Goal: Task Accomplishment & Management: Use online tool/utility

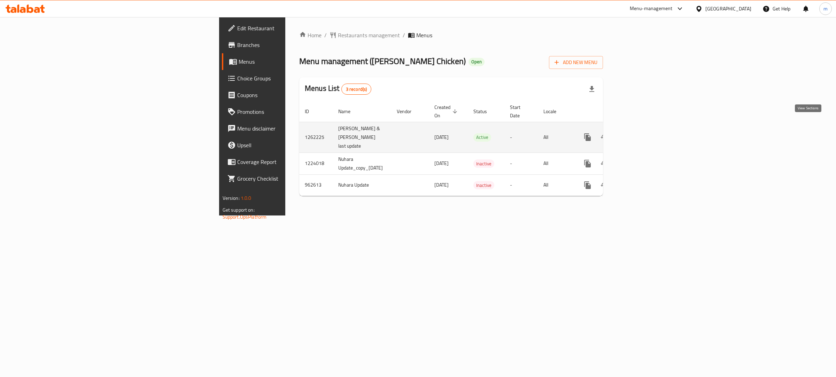
click at [642, 133] on icon "enhanced table" at bounding box center [638, 137] width 8 height 8
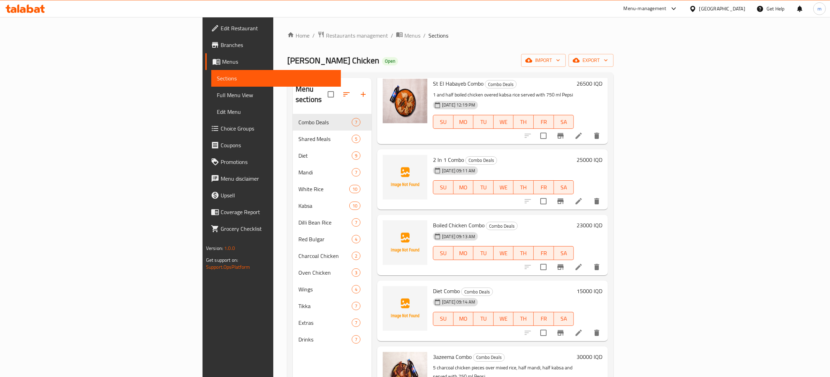
scroll to position [141, 0]
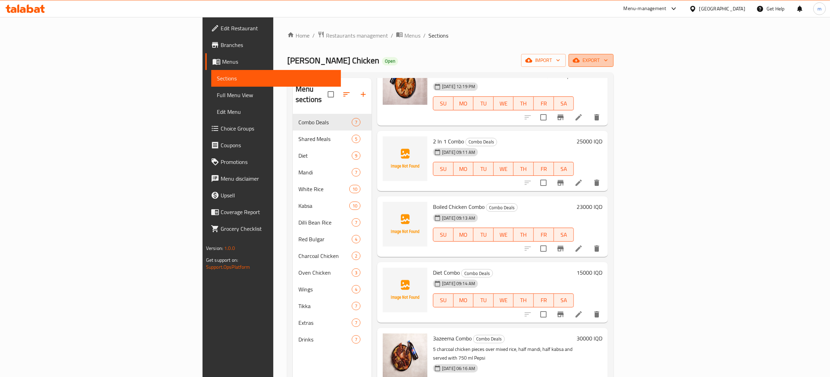
click at [609, 63] on icon "button" at bounding box center [605, 60] width 7 height 7
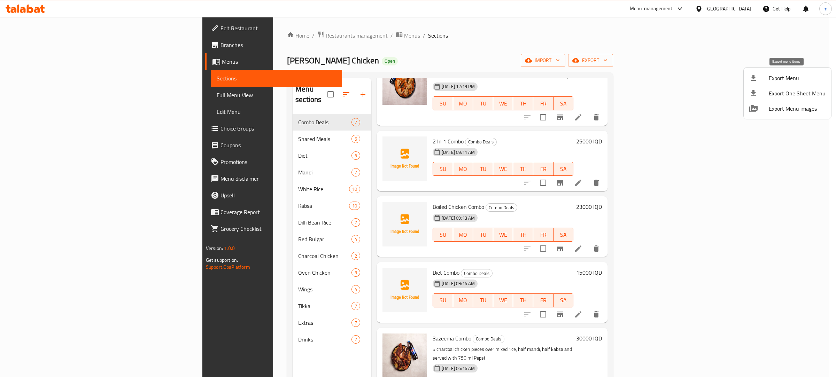
click at [791, 74] on span "Export Menu" at bounding box center [797, 78] width 57 height 8
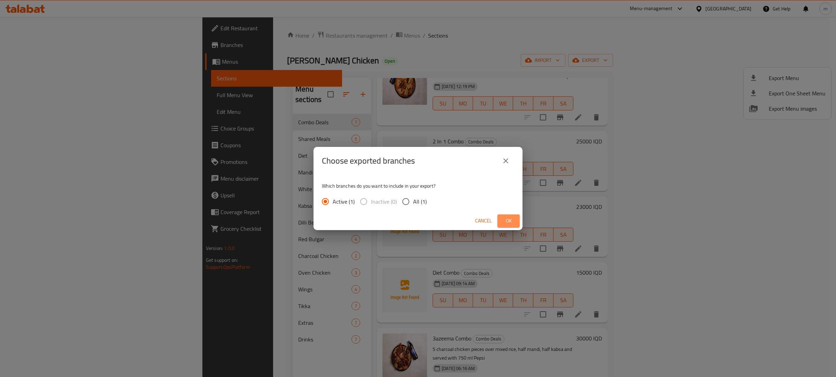
click at [507, 217] on span "Ok" at bounding box center [508, 221] width 11 height 9
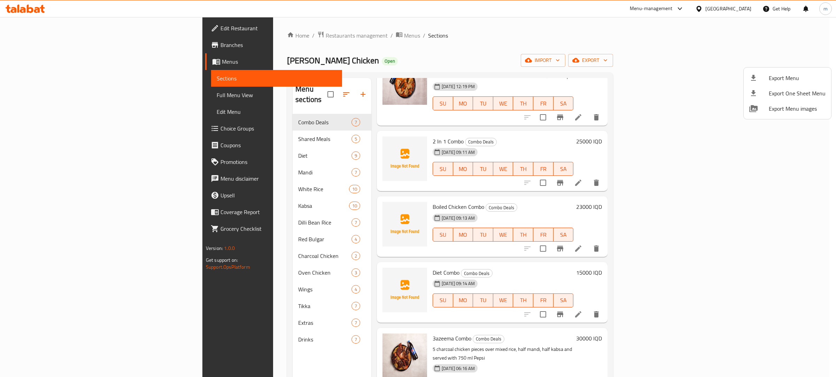
click at [228, 115] on div at bounding box center [418, 188] width 836 height 377
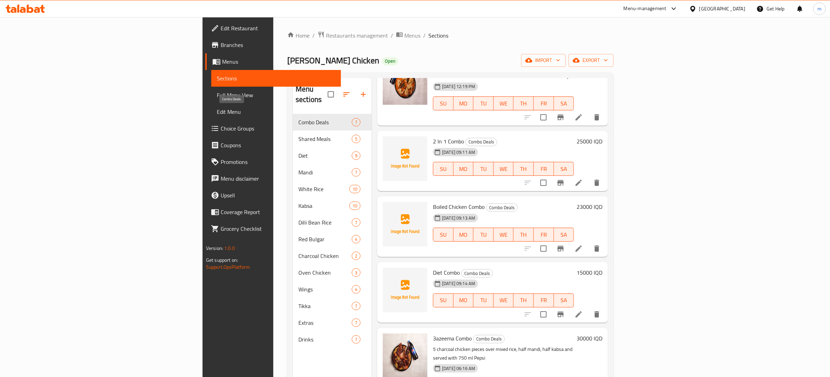
click at [298, 118] on span "Combo Deals" at bounding box center [324, 122] width 53 height 8
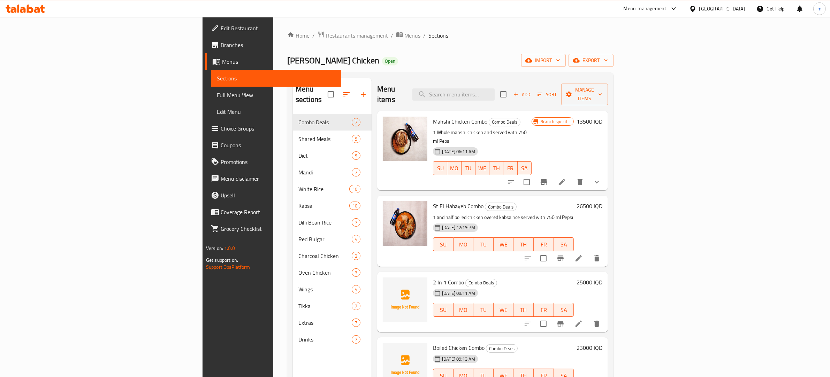
click at [221, 43] on span "Branches" at bounding box center [278, 45] width 115 height 8
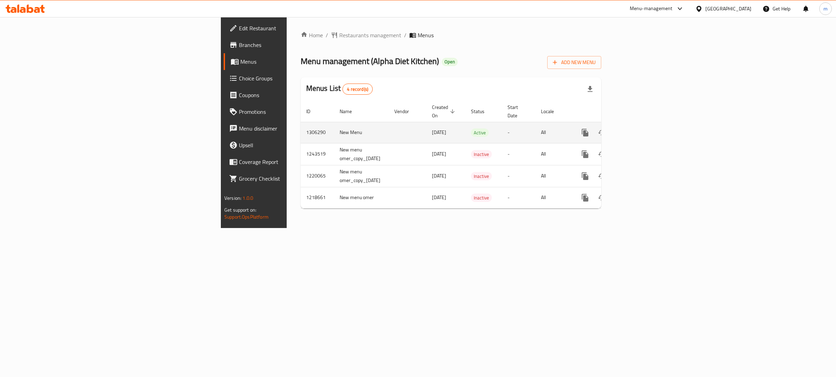
click at [644, 124] on link "enhanced table" at bounding box center [635, 132] width 17 height 17
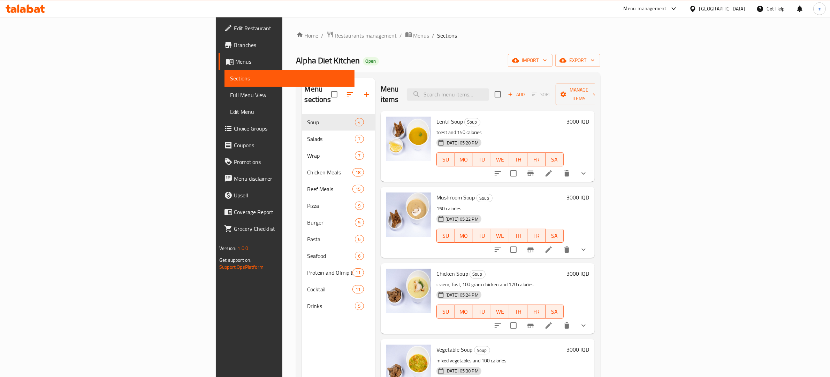
click at [230, 97] on span "Full Menu View" at bounding box center [289, 95] width 119 height 8
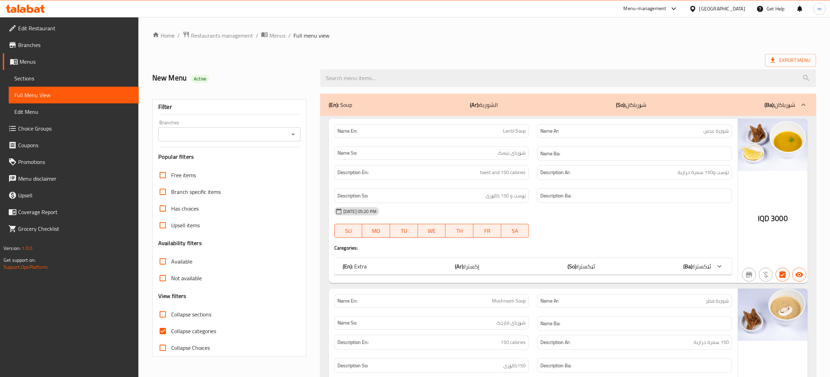
click at [293, 135] on icon "Open" at bounding box center [292, 135] width 3 height 2
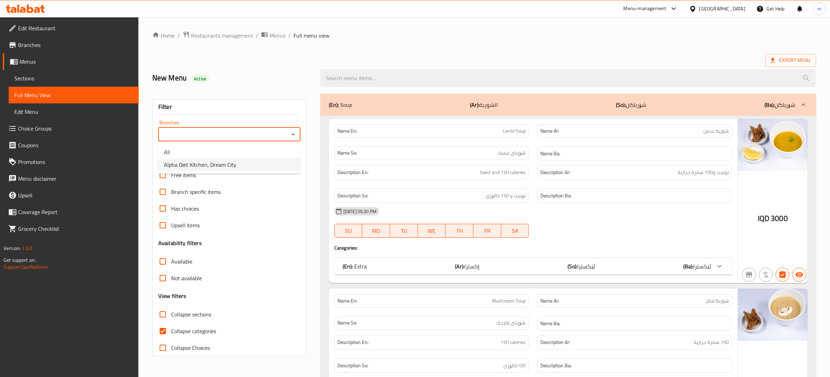
click at [260, 163] on li "Alpha Diet Kitchen, Dream City" at bounding box center [229, 165] width 142 height 13
type input "Alpha Diet Kitchen, Dream City"
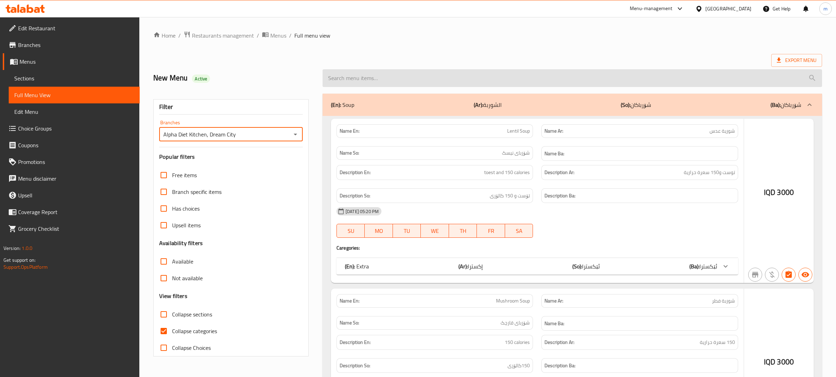
click at [417, 79] on input "search" at bounding box center [573, 78] width 500 height 18
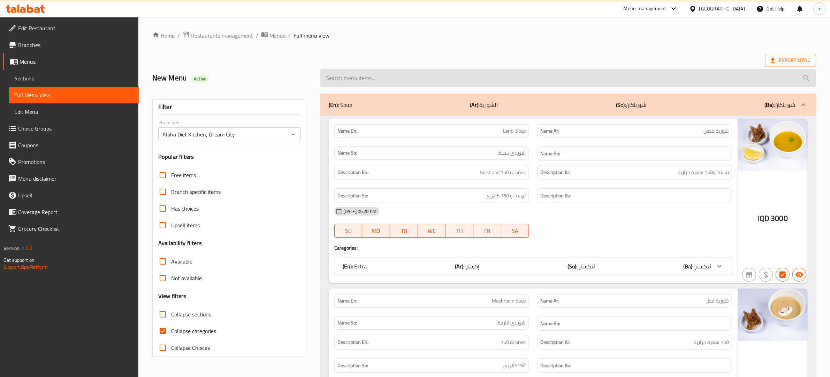
paste input "Chicken Steak"
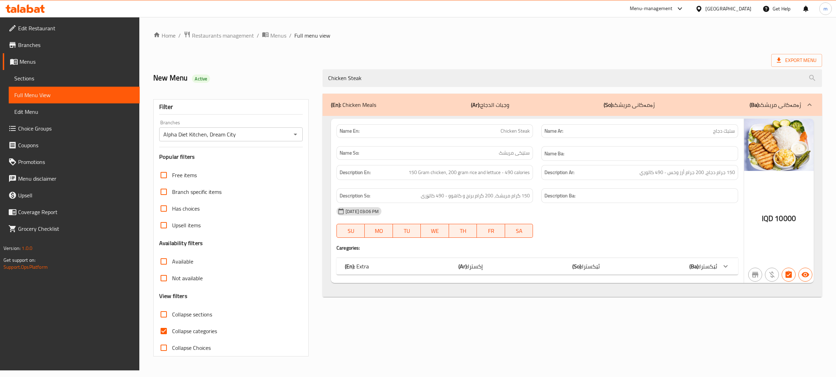
type input "Chicken Steak"
click at [166, 332] on input "Collapse categories" at bounding box center [163, 331] width 17 height 17
checkbox input "false"
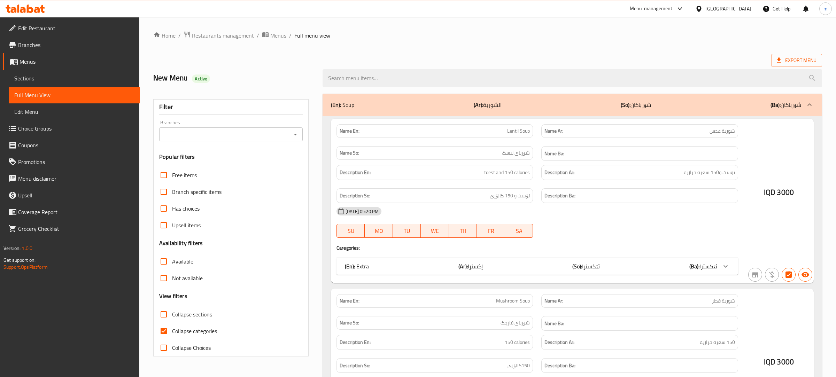
click at [295, 135] on icon "Open" at bounding box center [295, 134] width 8 height 8
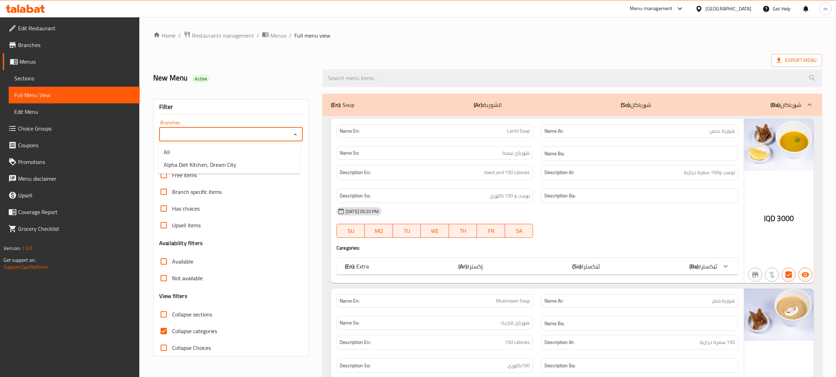
click at [291, 134] on icon "Close" at bounding box center [295, 134] width 8 height 8
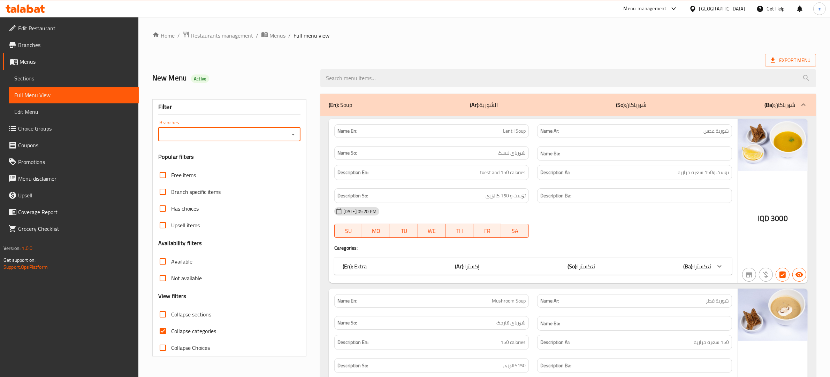
click at [288, 137] on button "Open" at bounding box center [293, 135] width 10 height 10
click at [232, 167] on span "Alpha Diet Kitchen, Dream City" at bounding box center [200, 165] width 72 height 8
type input "Alpha Diet Kitchen, Dream City"
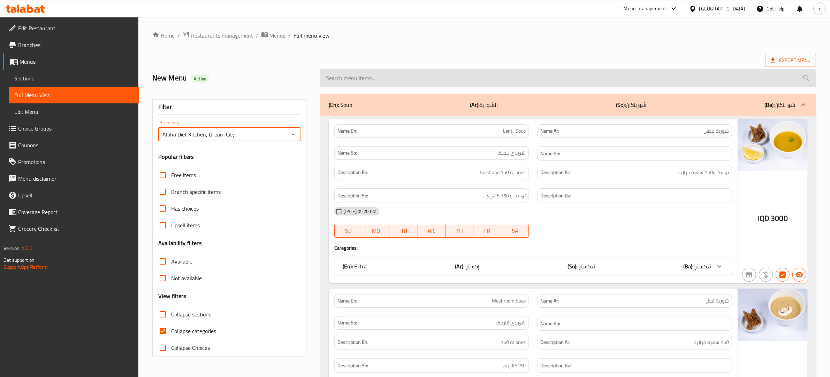
click at [435, 79] on input "search" at bounding box center [567, 78] width 495 height 18
paste input "Chicken [PERSON_NAME] Pasta"
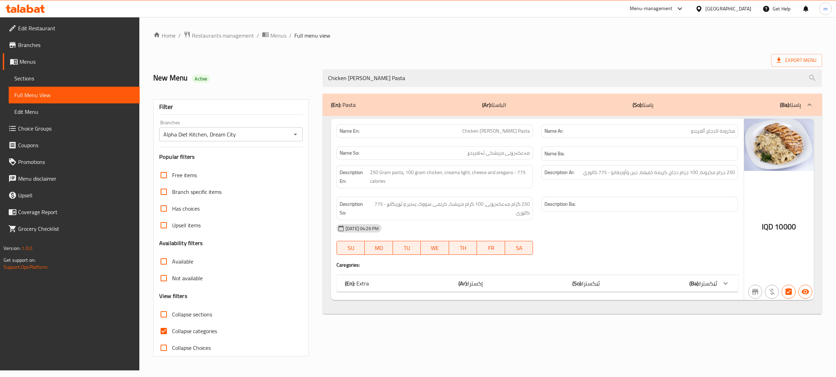
type input "Chicken [PERSON_NAME] Pasta"
click at [165, 331] on input "Collapse categories" at bounding box center [163, 331] width 17 height 17
checkbox input "false"
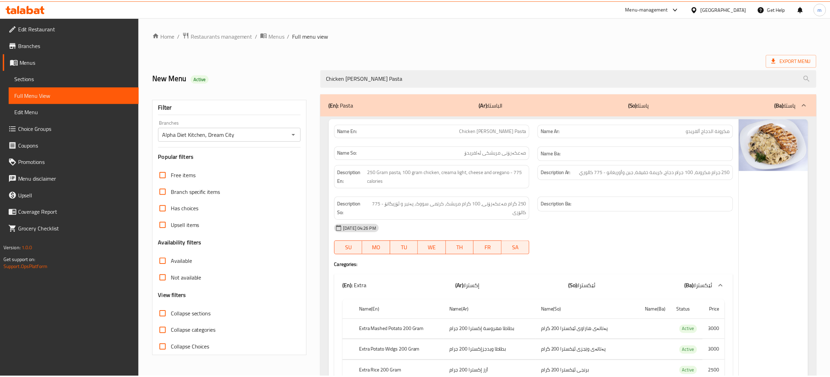
scroll to position [262, 0]
